Goal: Use online tool/utility: Utilize a website feature to perform a specific function

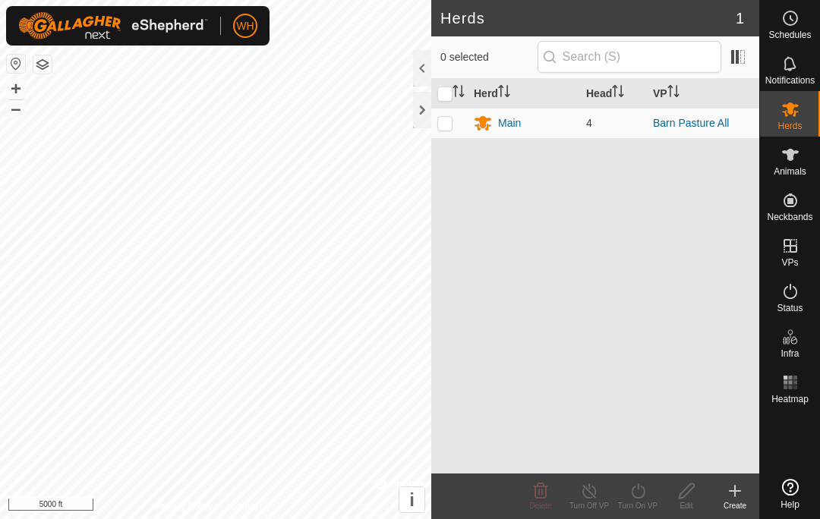
click at [791, 165] on es-animals-svg-icon at bounding box center [789, 155] width 27 height 24
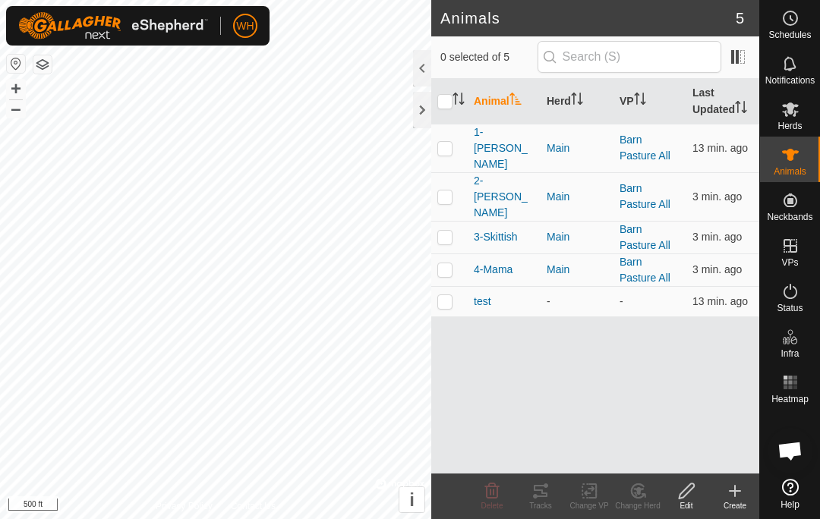
click at [449, 142] on p-checkbox at bounding box center [444, 148] width 15 height 12
click at [541, 501] on div "Tracks" at bounding box center [540, 505] width 49 height 11
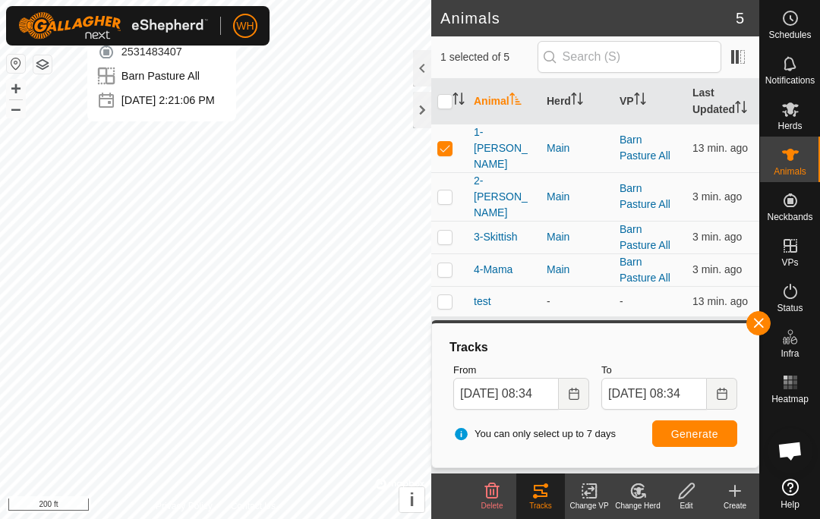
click at [442, 148] on td at bounding box center [449, 148] width 36 height 49
checkbox input "false"
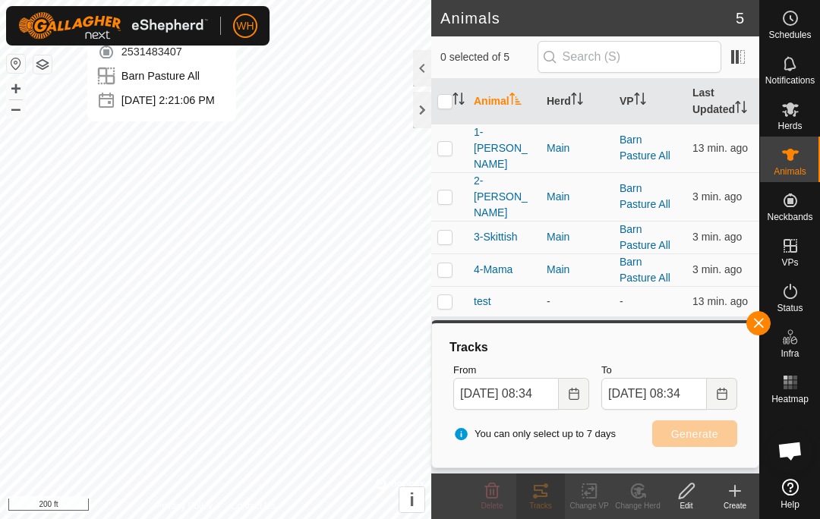
click at [449, 190] on p-checkbox at bounding box center [444, 196] width 15 height 12
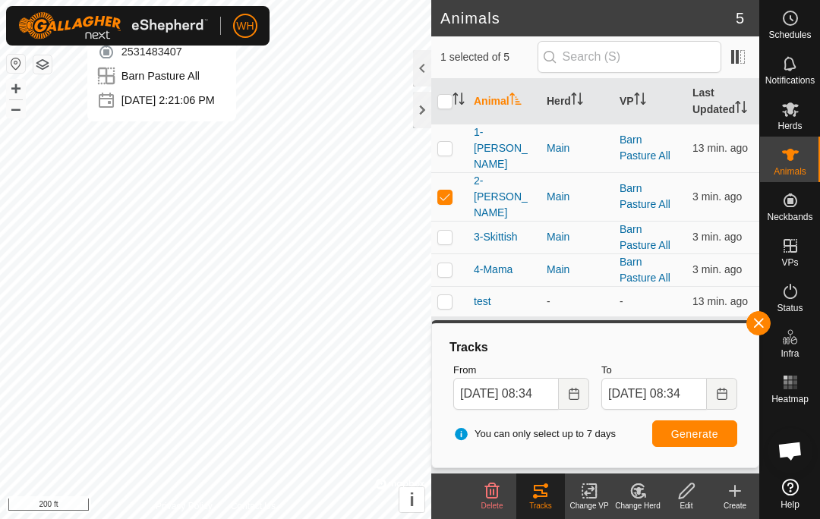
click at [696, 437] on span "Generate" at bounding box center [694, 434] width 47 height 12
click at [449, 190] on p-checkbox at bounding box center [444, 196] width 15 height 12
checkbox input "false"
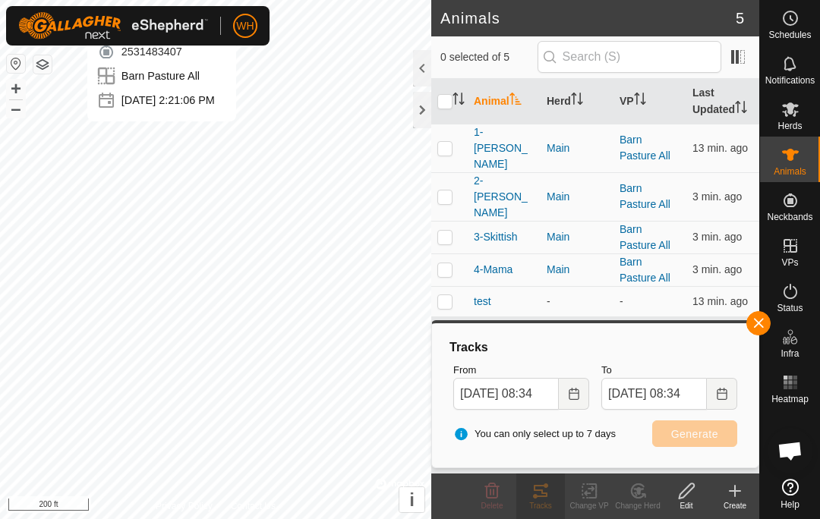
click at [449, 231] on p-checkbox at bounding box center [444, 237] width 15 height 12
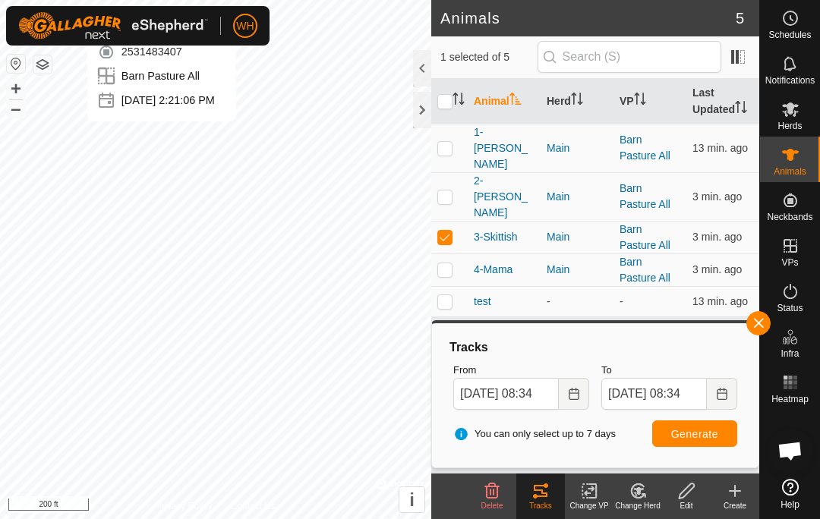
click at [694, 430] on span "Generate" at bounding box center [694, 434] width 47 height 12
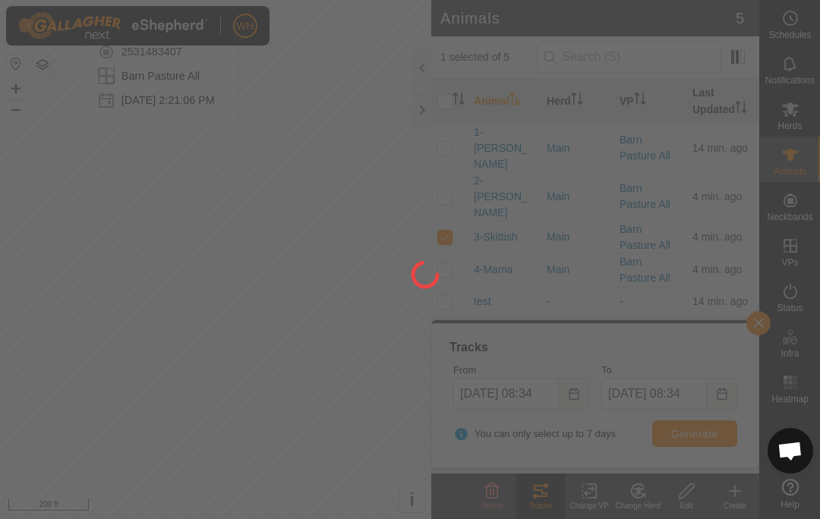
click at [808, 242] on div at bounding box center [410, 259] width 820 height 519
click at [785, 280] on div at bounding box center [410, 259] width 820 height 519
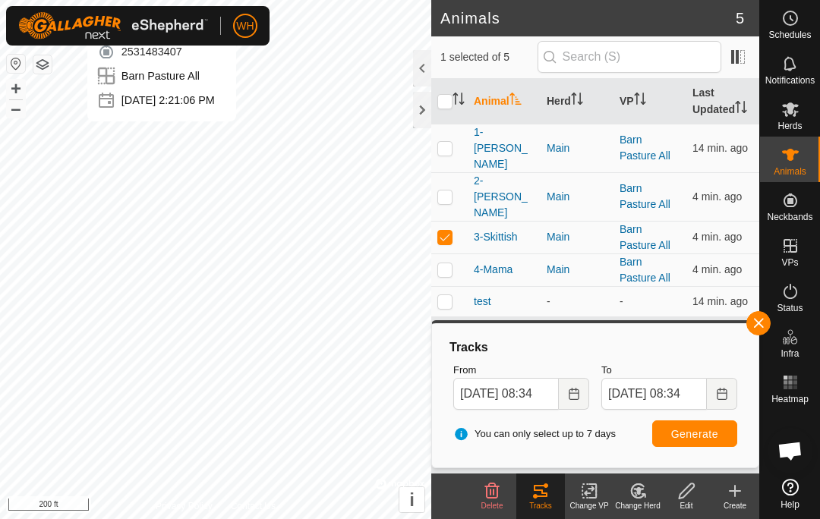
click at [440, 231] on p-checkbox at bounding box center [444, 237] width 15 height 12
checkbox input "false"
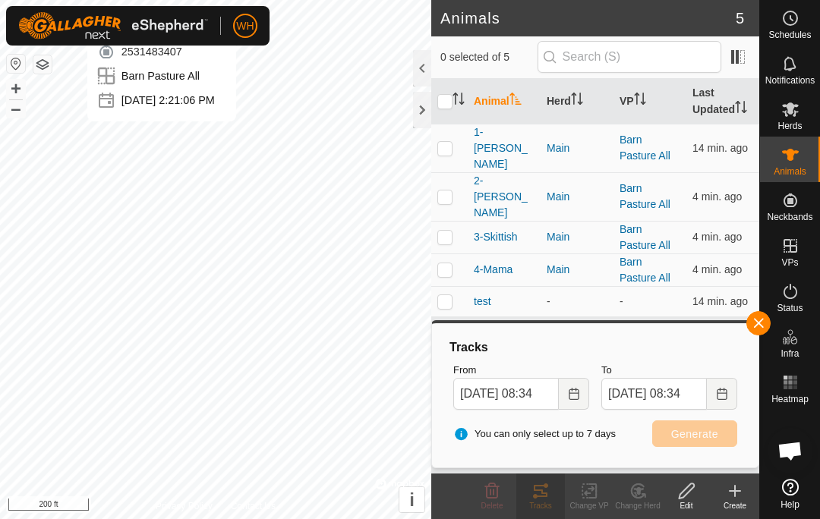
click at [448, 263] on p-checkbox at bounding box center [444, 269] width 15 height 12
checkbox input "true"
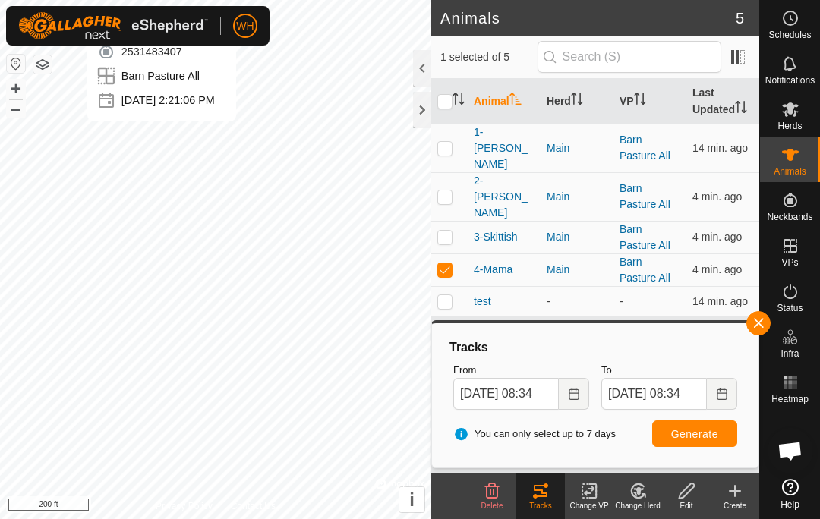
click at [707, 435] on span "Generate" at bounding box center [694, 434] width 47 height 12
